Goal: Browse casually

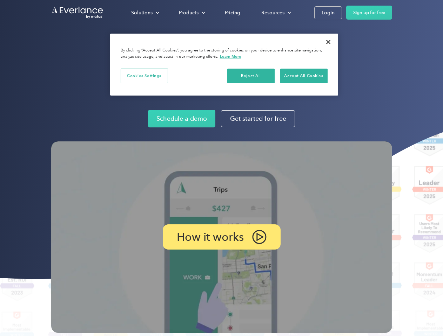
click at [221, 168] on img at bounding box center [221, 238] width 341 height 192
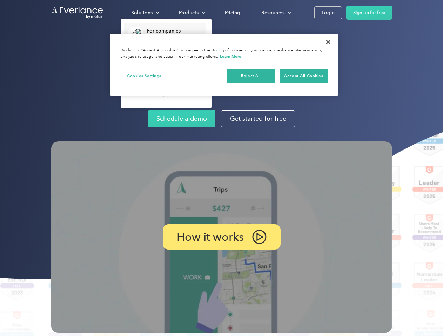
click at [145, 13] on div "Solutions" at bounding box center [141, 12] width 21 height 9
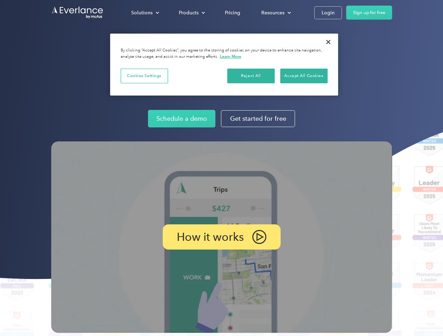
click at [191, 13] on div "Products" at bounding box center [189, 12] width 20 height 9
click at [275, 13] on div "Resources" at bounding box center [272, 12] width 23 height 9
click at [221, 237] on p "How it works" at bounding box center [210, 237] width 67 height 8
click at [144, 76] on button "Cookies Settings" at bounding box center [144, 76] width 47 height 15
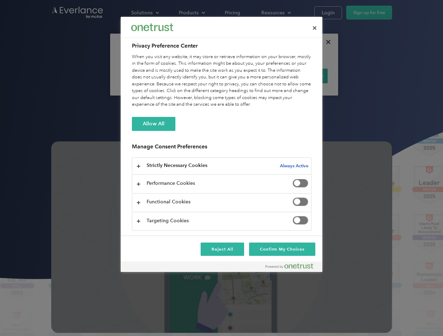
click at [251, 76] on div "When you visit any website, it may store or retrieve information on your browse…" at bounding box center [221, 81] width 179 height 55
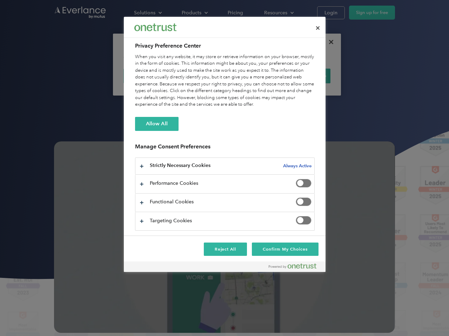
click at [304, 76] on div "When you visit any website, it may store or retrieve information on your browse…" at bounding box center [224, 81] width 179 height 55
click at [328, 42] on div at bounding box center [224, 168] width 449 height 336
